Goal: Information Seeking & Learning: Find specific page/section

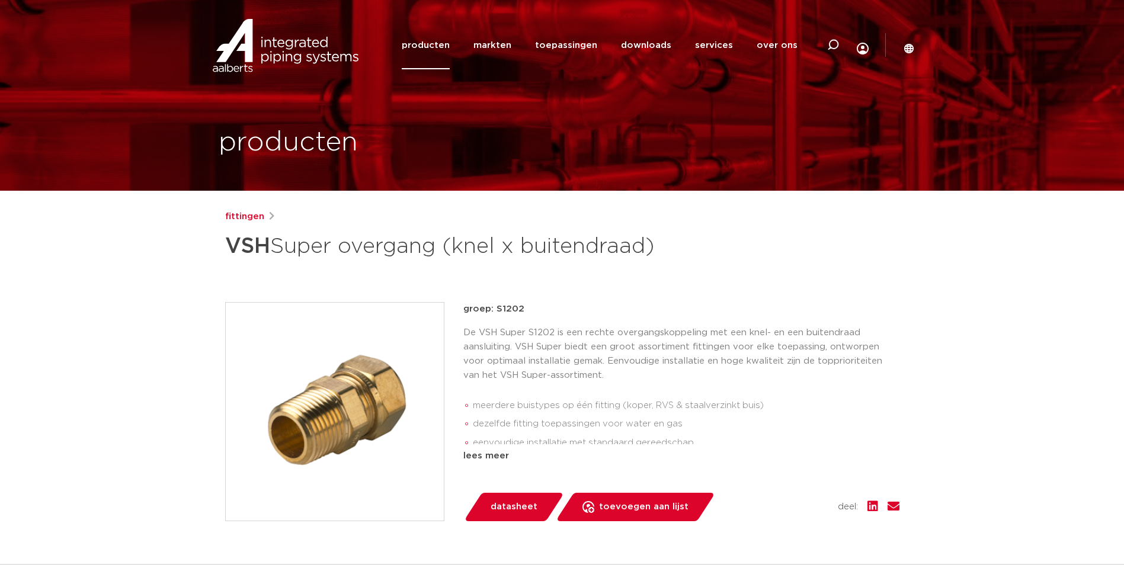
click at [433, 49] on link "producten" at bounding box center [426, 45] width 48 height 48
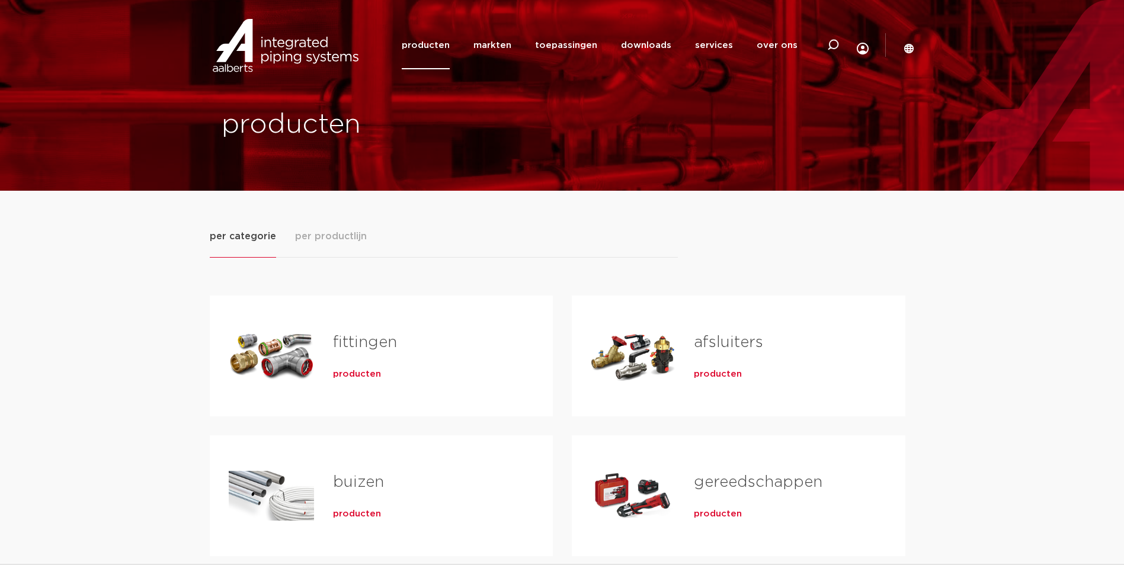
click at [351, 376] on span "producten" at bounding box center [357, 375] width 48 height 12
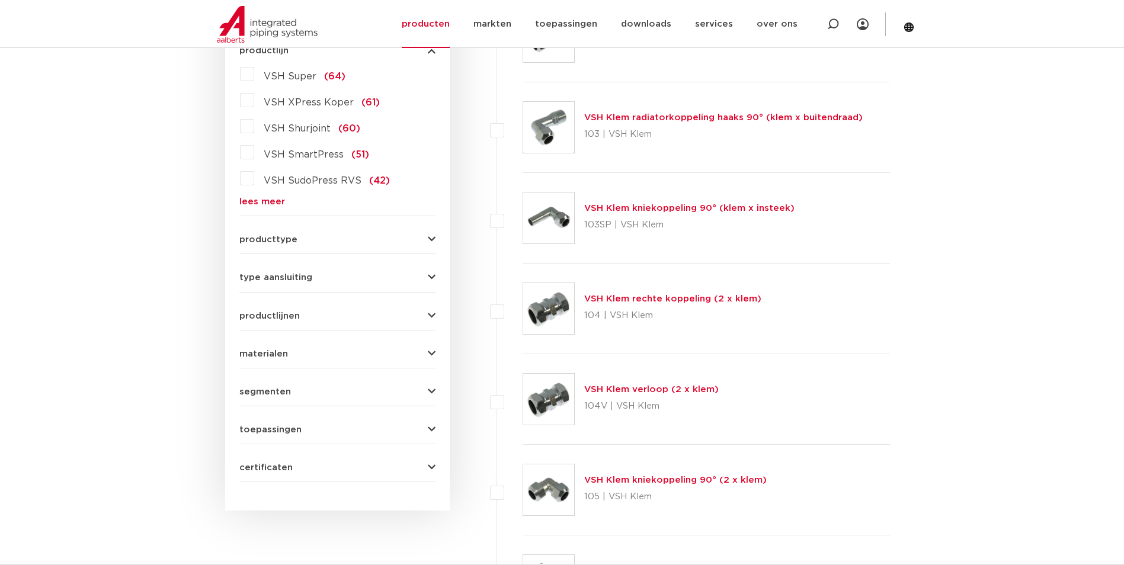
click at [266, 203] on link "lees meer" at bounding box center [337, 201] width 196 height 9
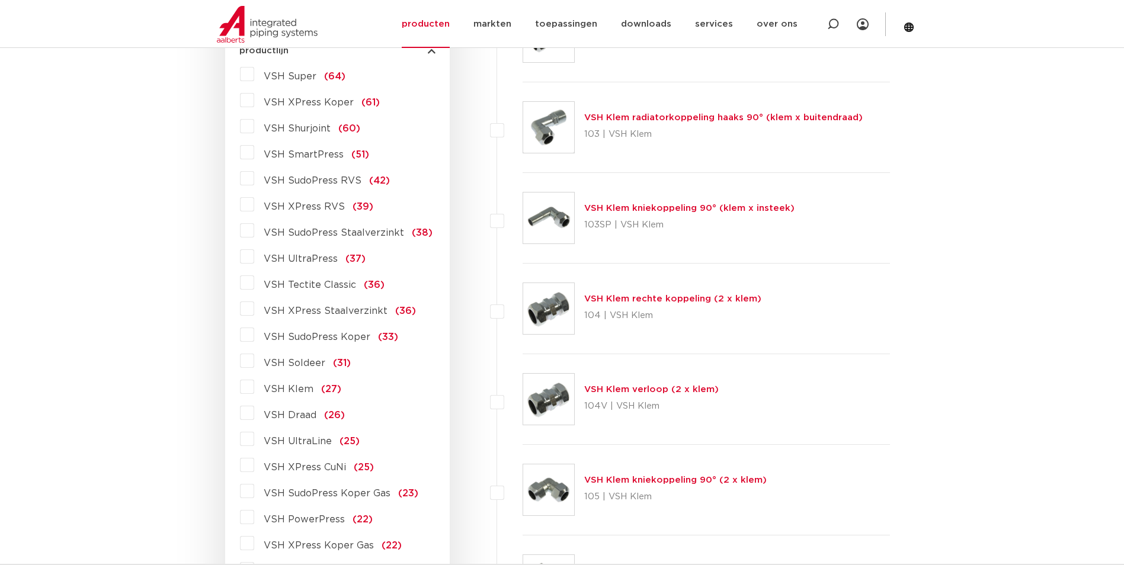
click at [254, 361] on label "VSH Soldeer (31)" at bounding box center [302, 360] width 97 height 19
click at [0, 0] on input "VSH Soldeer (31)" at bounding box center [0, 0] width 0 height 0
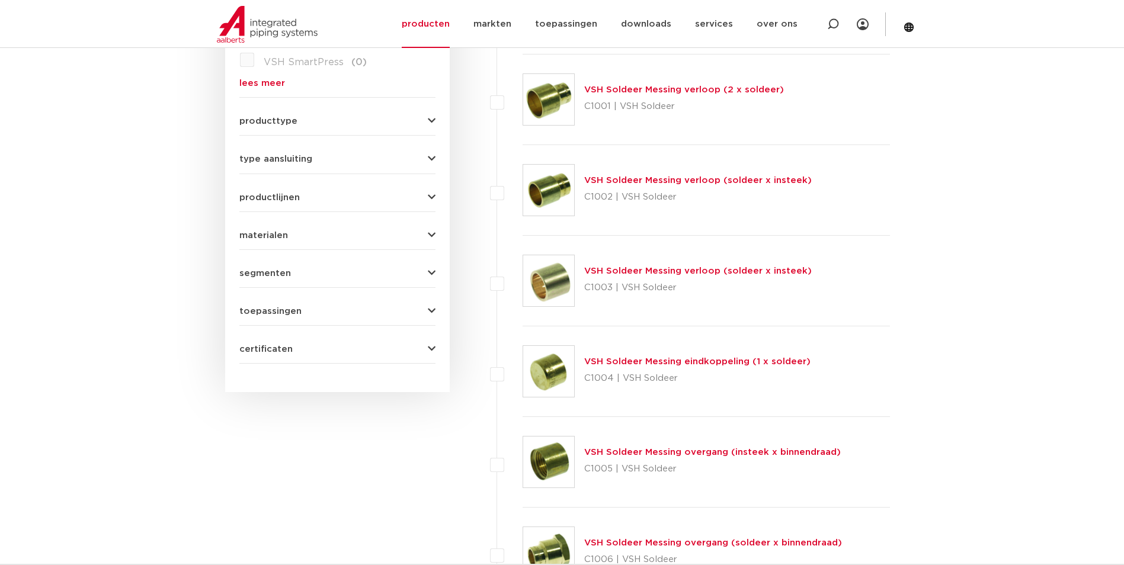
scroll to position [415, 0]
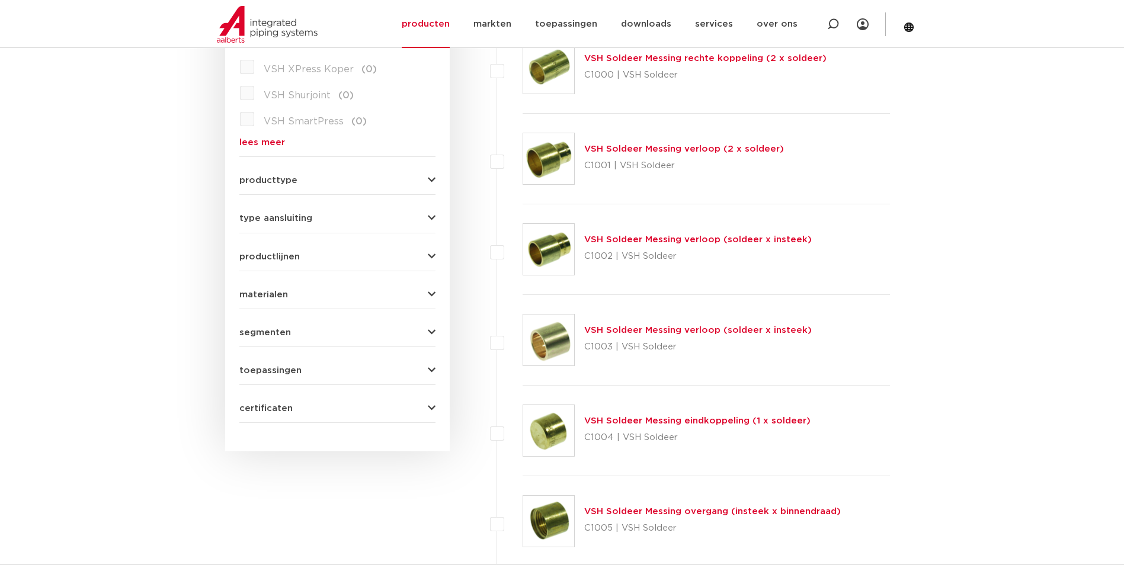
click at [722, 154] on link "VSH Soldeer Messing verloop (2 x soldeer)" at bounding box center [684, 149] width 200 height 9
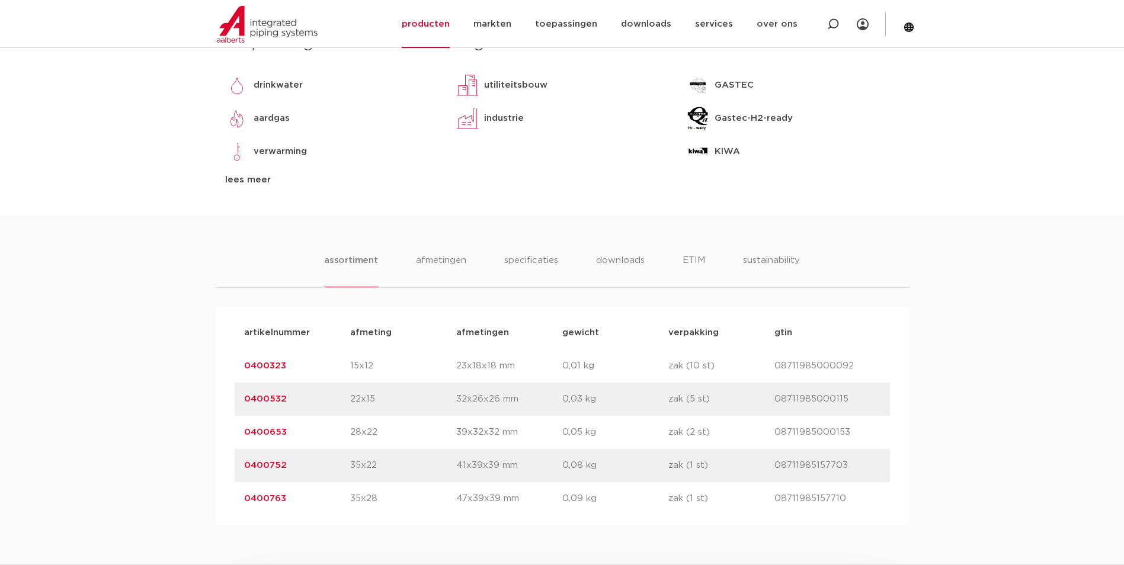
scroll to position [652, 0]
